Goal: Check status: Check status

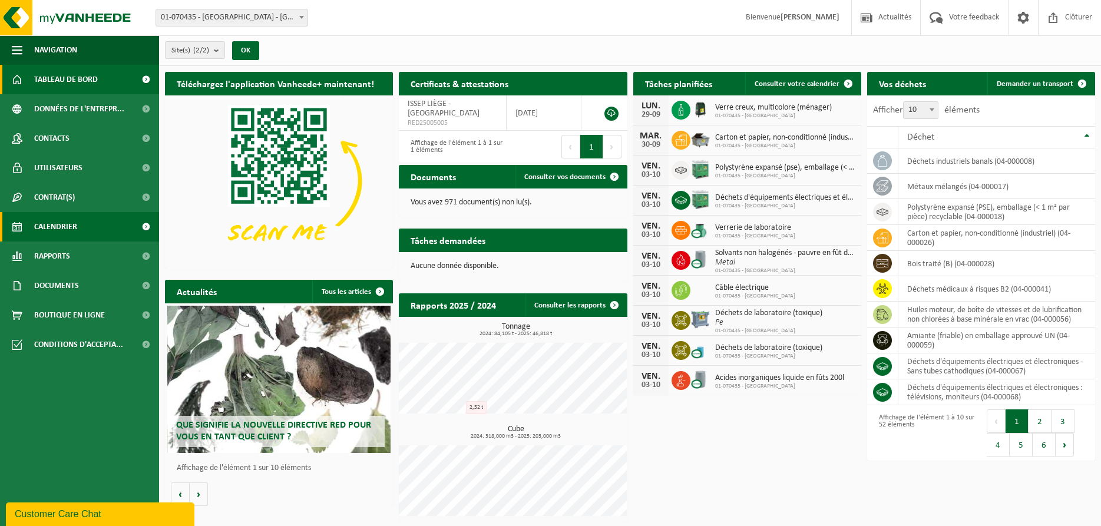
click at [72, 229] on span "Calendrier" at bounding box center [55, 226] width 43 height 29
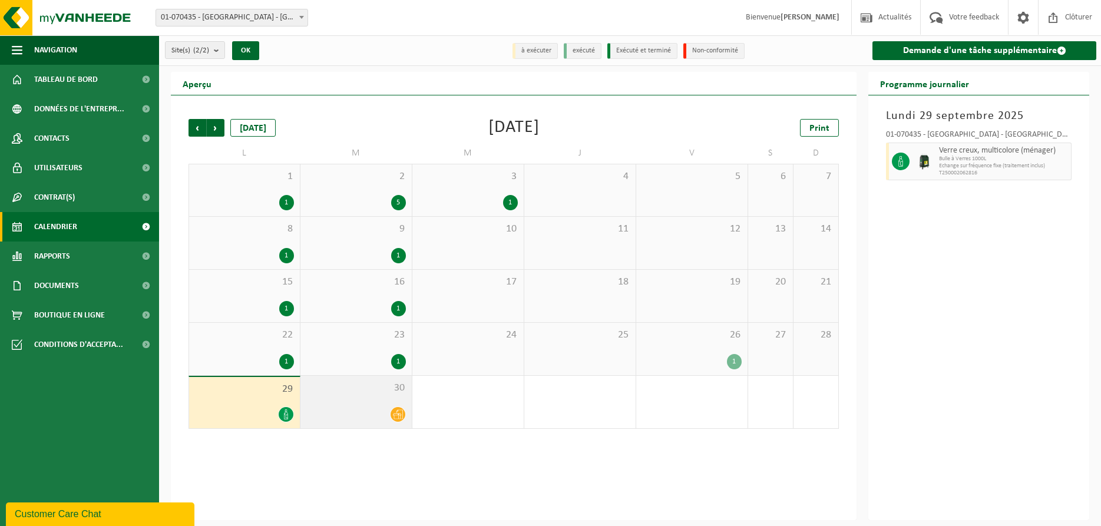
click at [393, 406] on div at bounding box center [356, 414] width 100 height 16
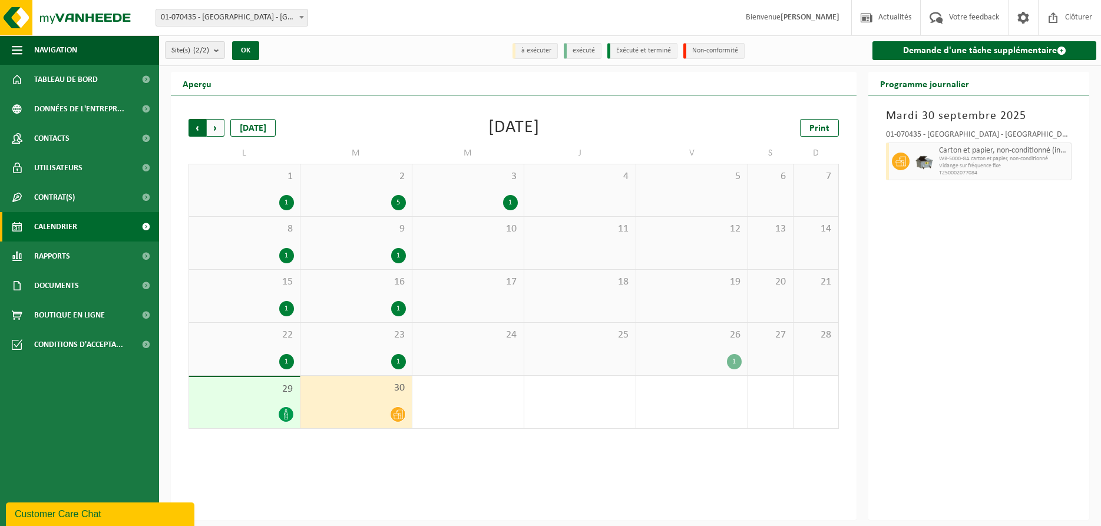
click at [218, 127] on span "Suivant" at bounding box center [216, 128] width 18 height 18
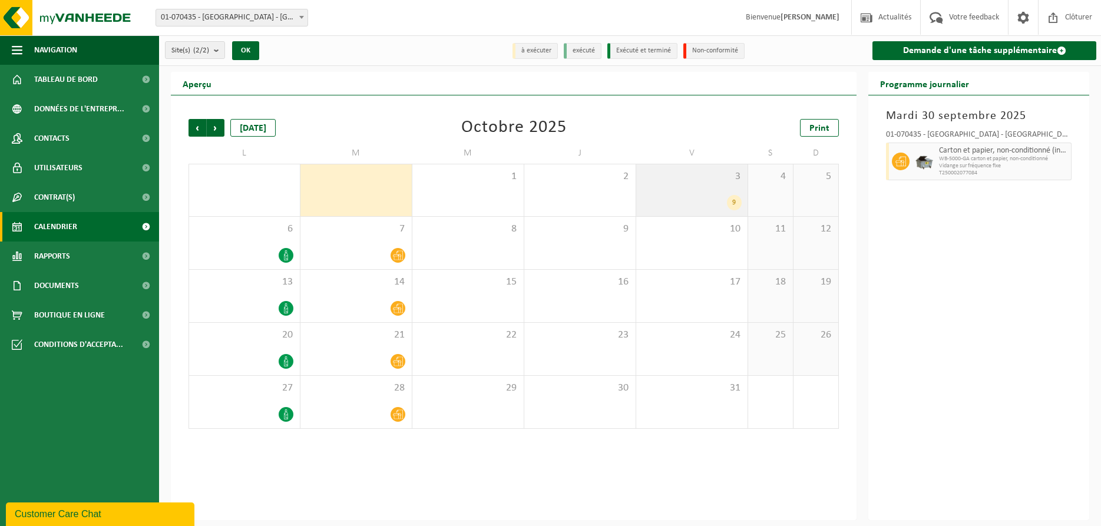
click at [718, 199] on div "9" at bounding box center [692, 202] width 100 height 15
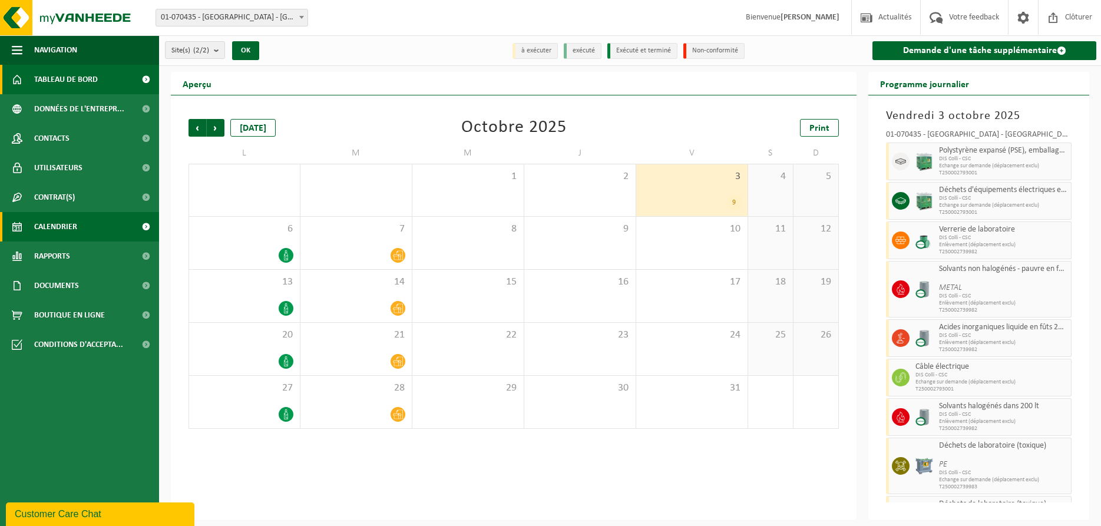
click at [65, 74] on span "Tableau de bord" at bounding box center [66, 79] width 64 height 29
